Goal: Contribute content: Contribute content

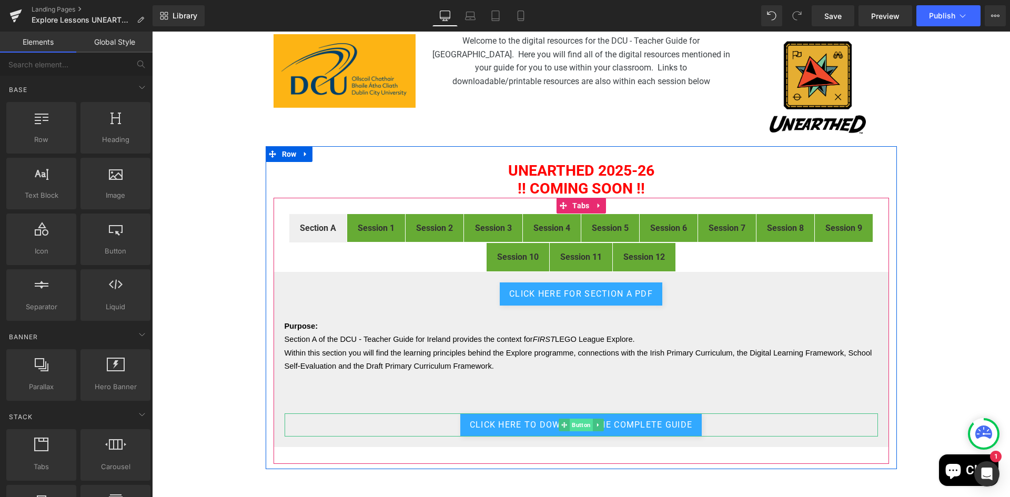
click at [577, 427] on span "Button" at bounding box center [581, 425] width 23 height 13
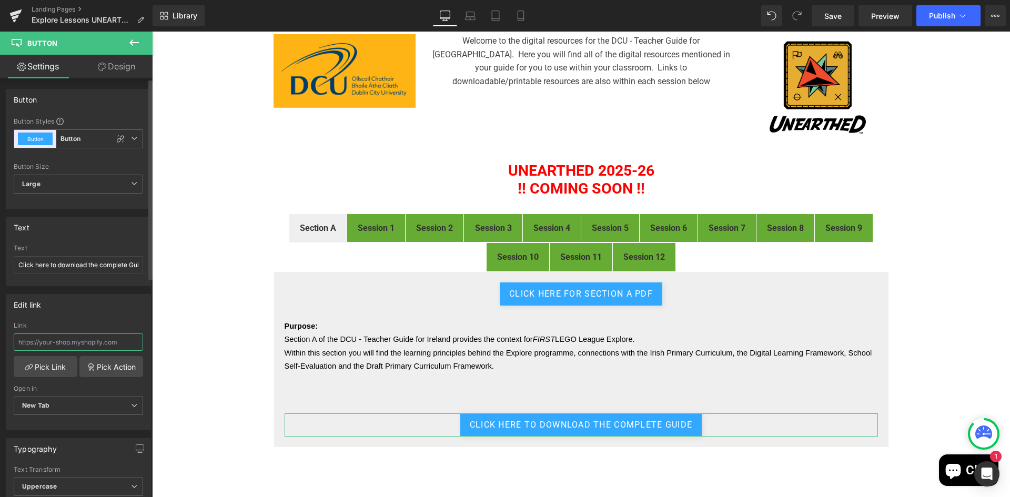
click at [63, 345] on input "text" at bounding box center [78, 342] width 129 height 17
click at [65, 342] on input "text" at bounding box center [78, 342] width 129 height 17
paste input "[URL][DOMAIN_NAME]"
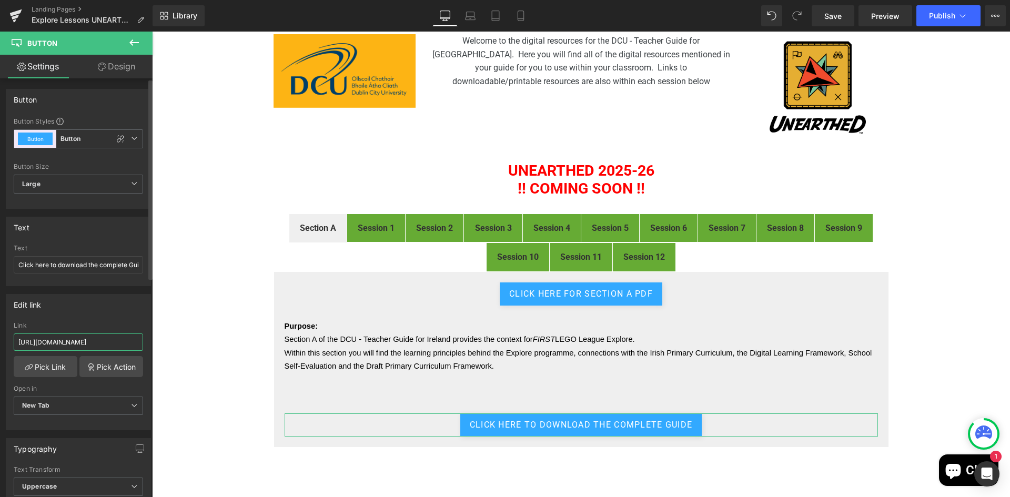
scroll to position [0, 154]
type input "[URL][DOMAIN_NAME]"
click at [173, 334] on div "FIRST® LEGO® League Explore Digital Resources Heading Image Welcome to the digi…" at bounding box center [581, 305] width 858 height 608
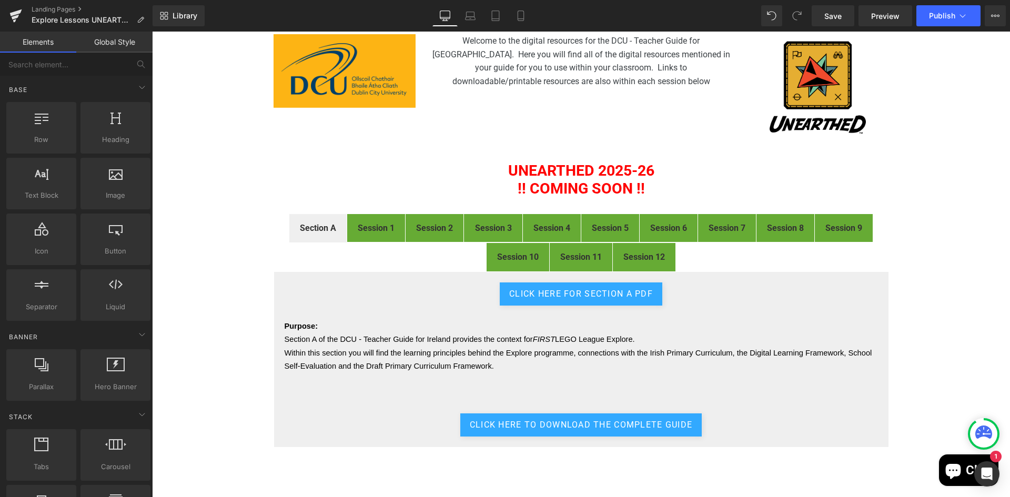
scroll to position [0, 0]
click at [932, 17] on span "Publish" at bounding box center [942, 16] width 26 height 8
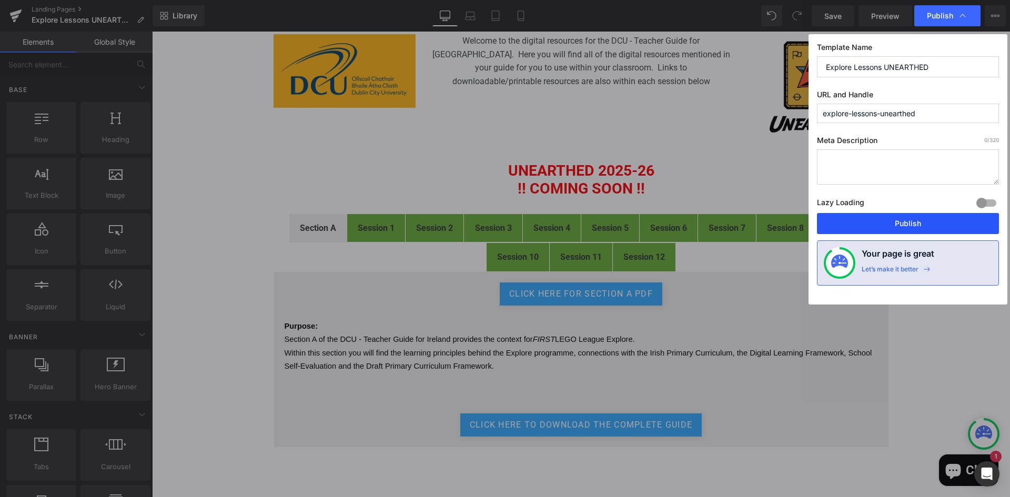
click at [908, 225] on button "Publish" at bounding box center [908, 223] width 182 height 21
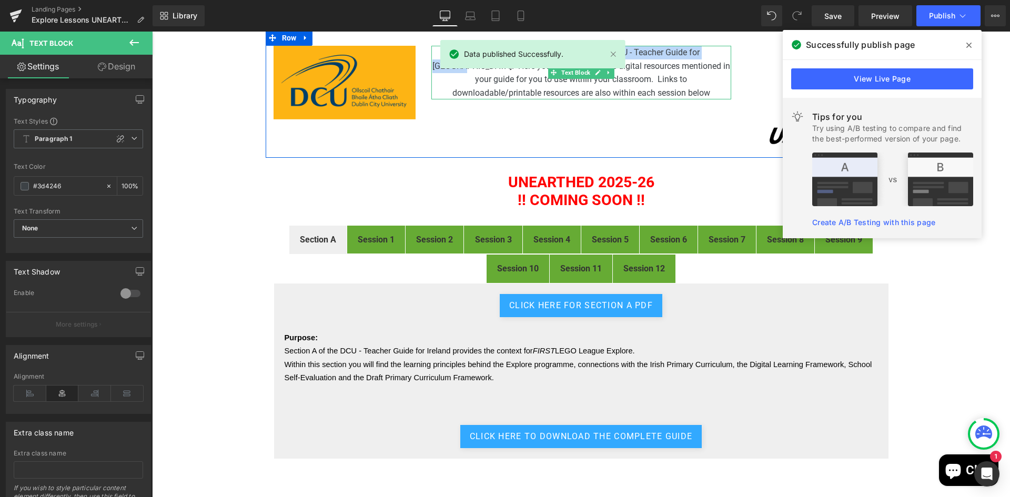
scroll to position [88, 0]
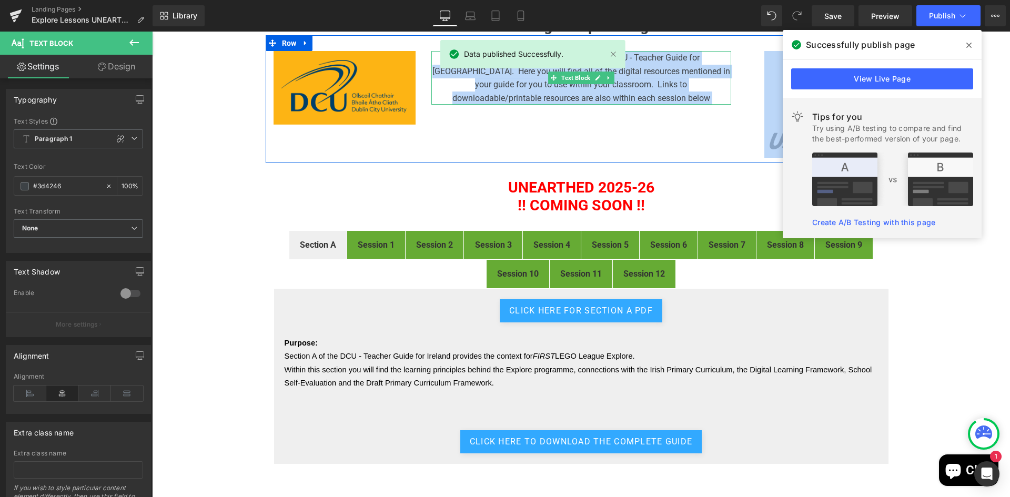
drag, startPoint x: 492, startPoint y: 41, endPoint x: 698, endPoint y: 41, distance: 206.8
click at [698, 41] on div "Image Welcome to the digital resources for the DCU - Teacher Guide for [GEOGRAP…" at bounding box center [581, 99] width 631 height 128
click at [702, 110] on div "Image Welcome to the digital resources for the DCU - Teacher Guide for [GEOGRAP…" at bounding box center [581, 99] width 631 height 128
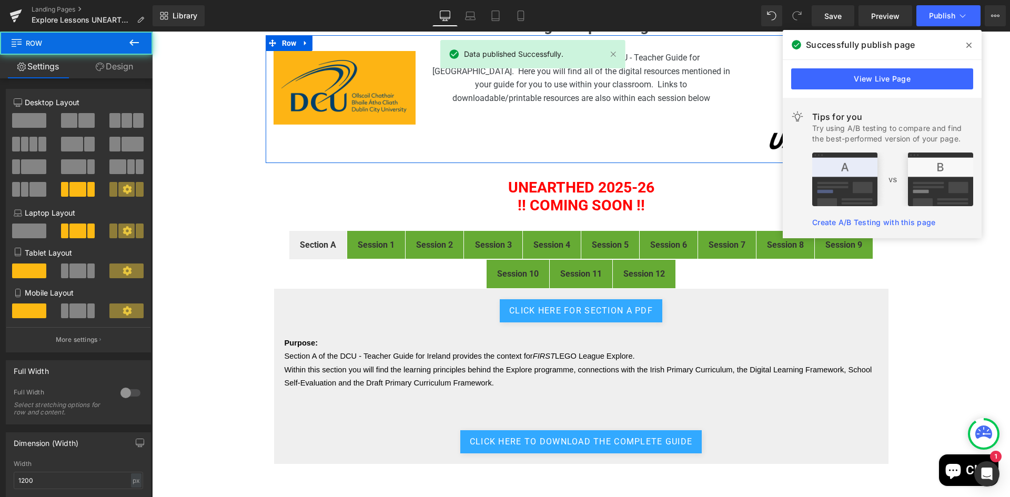
scroll to position [0, 0]
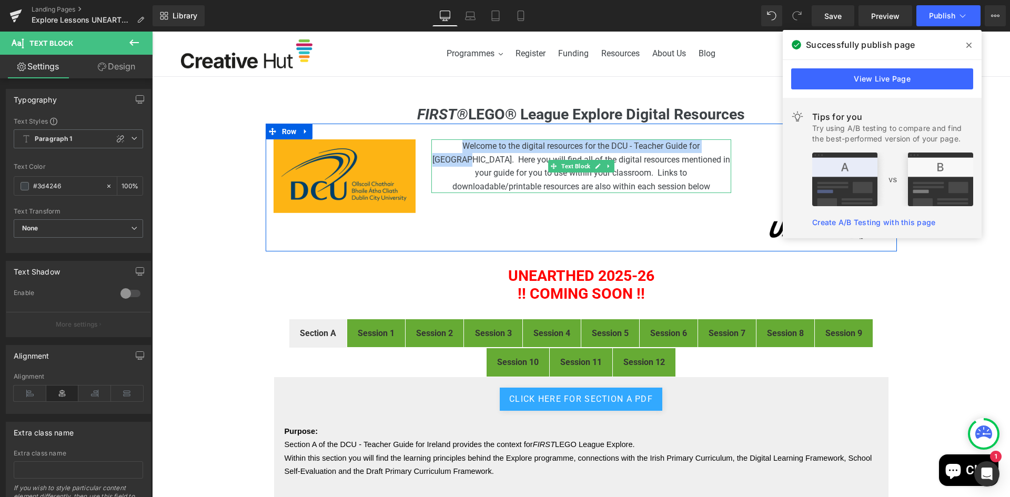
drag, startPoint x: 432, startPoint y: 146, endPoint x: 703, endPoint y: 147, distance: 270.5
click at [703, 147] on span "Welcome to the digital resources for the DCU - Teacher Guide for [GEOGRAPHIC_DA…" at bounding box center [582, 166] width 298 height 51
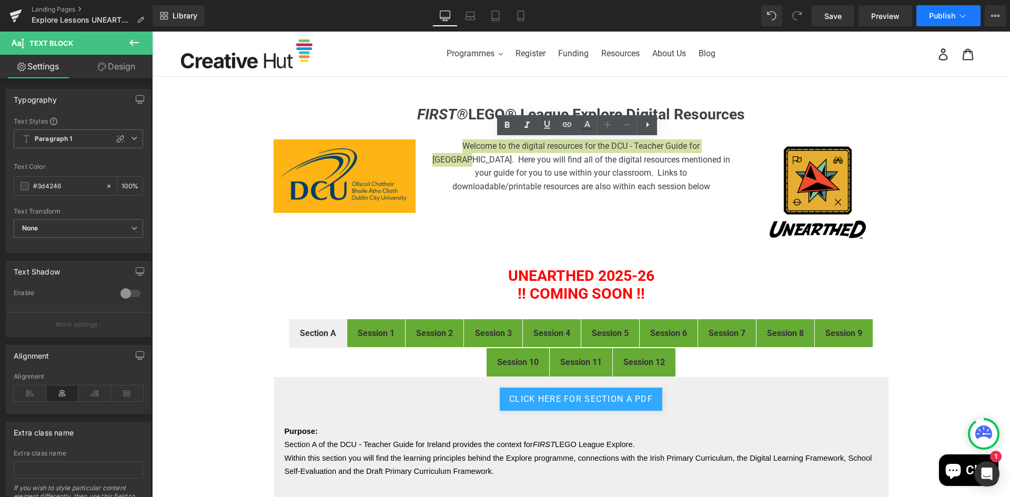
click at [947, 9] on button "Publish" at bounding box center [949, 15] width 64 height 21
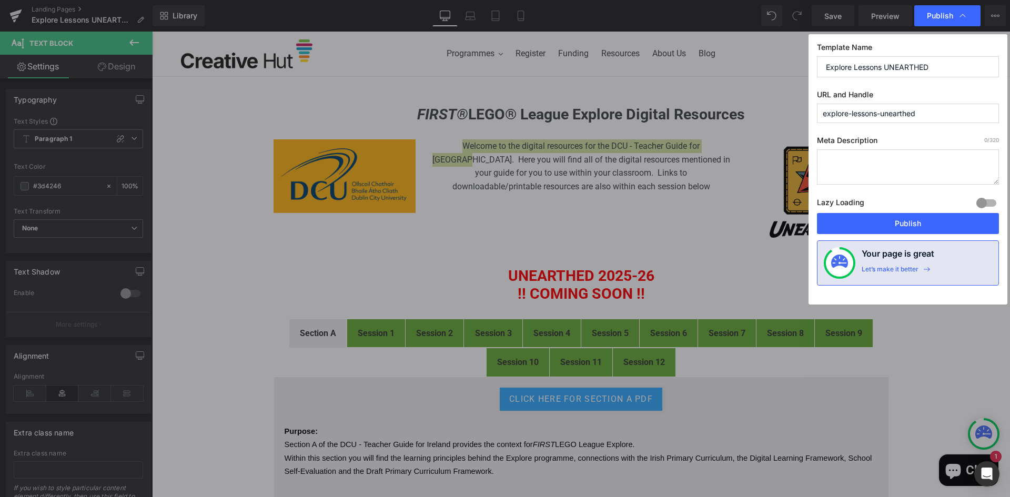
click at [866, 158] on textarea at bounding box center [908, 166] width 182 height 35
paste textarea "Welcome to the digital resources for the DCU - Teacher Guide for [GEOGRAPHIC_DA…"
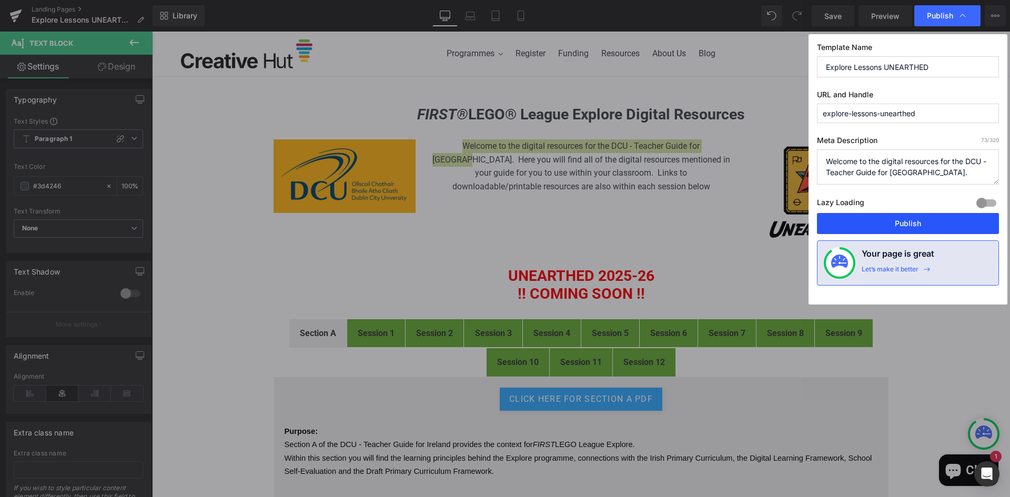
type textarea "Welcome to the digital resources for the DCU - Teacher Guide for [GEOGRAPHIC_DA…"
click at [919, 224] on button "Publish" at bounding box center [908, 223] width 182 height 21
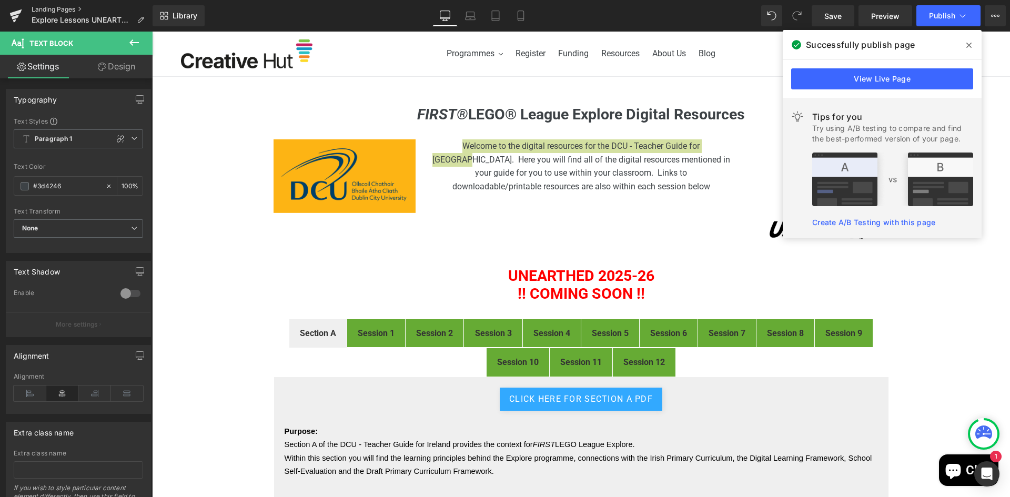
click at [58, 8] on link "Landing Pages" at bounding box center [92, 9] width 121 height 8
